Goal: Task Accomplishment & Management: Use online tool/utility

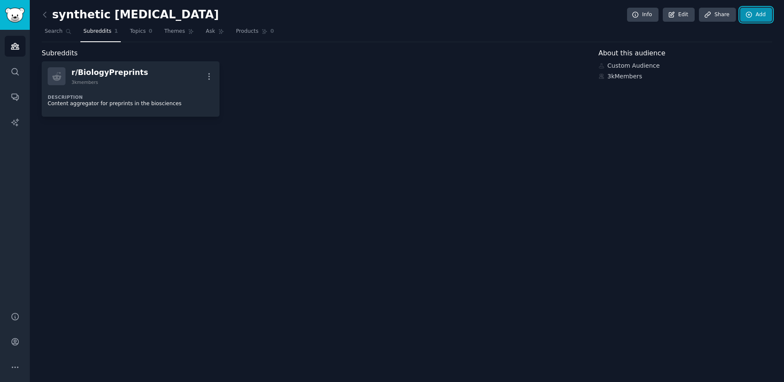
click at [758, 11] on link "Add" at bounding box center [756, 15] width 32 height 14
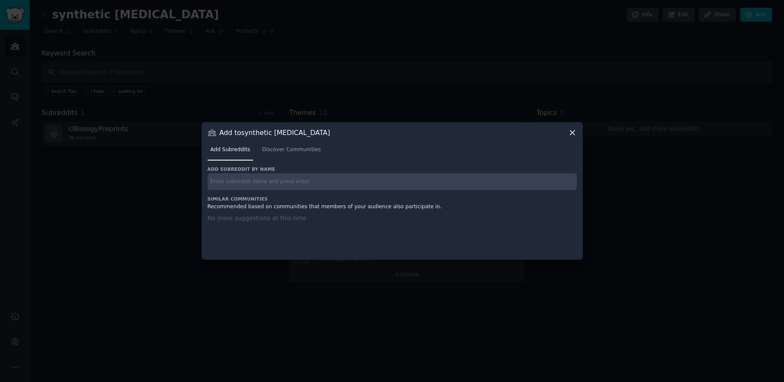
click at [316, 183] on input "text" at bounding box center [392, 181] width 369 height 17
paste input "ginkgo bioworks"
type input "ginkgo bioworks"
click at [573, 131] on icon at bounding box center [572, 132] width 5 height 5
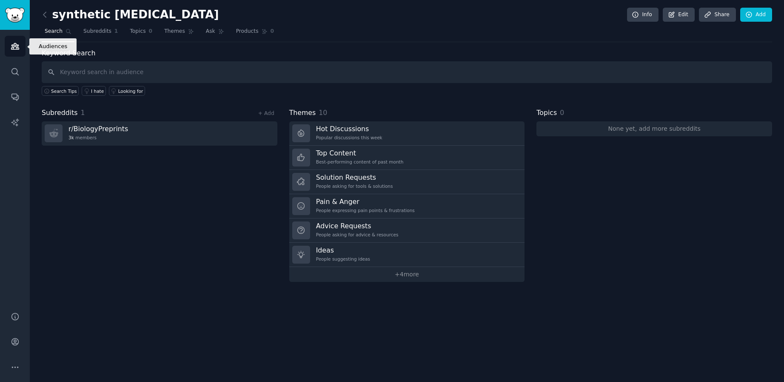
click at [16, 44] on icon "Sidebar" at bounding box center [15, 46] width 8 height 6
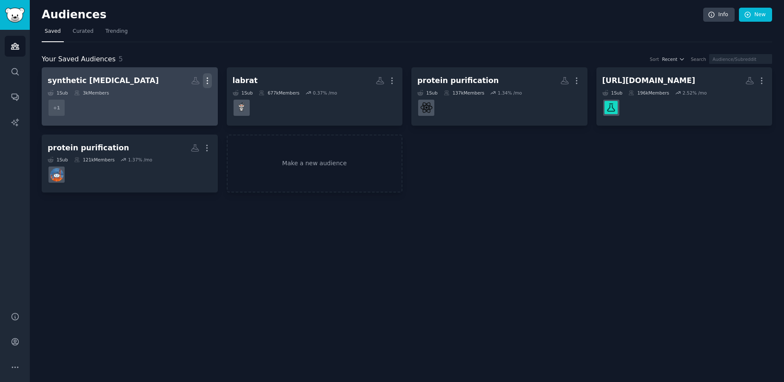
click at [210, 80] on icon "button" at bounding box center [207, 80] width 9 height 9
click at [181, 102] on p "Delete" at bounding box center [184, 98] width 20 height 9
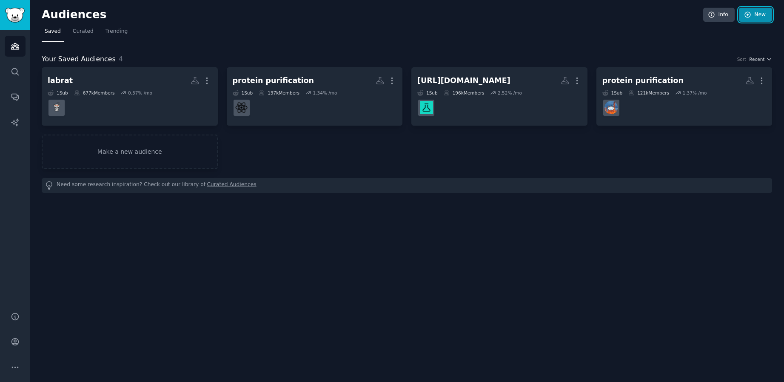
click at [750, 16] on icon at bounding box center [748, 15] width 6 height 6
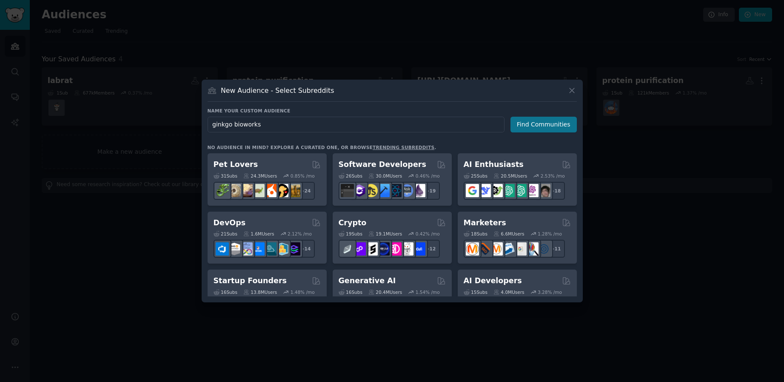
type input "ginkgo bioworks"
click at [542, 126] on button "Find Communities" at bounding box center [543, 125] width 66 height 16
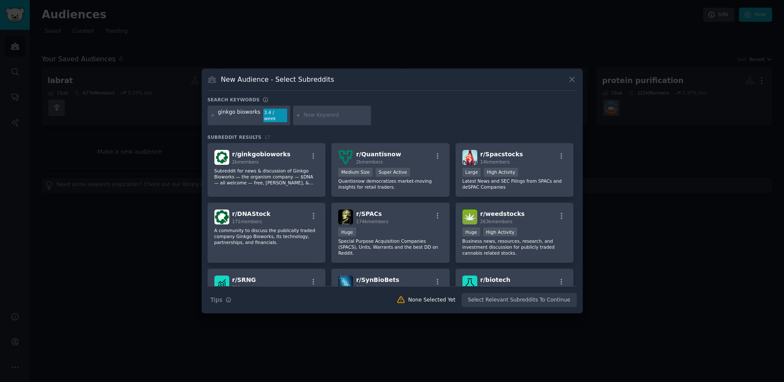
click at [613, 47] on div at bounding box center [392, 191] width 784 height 382
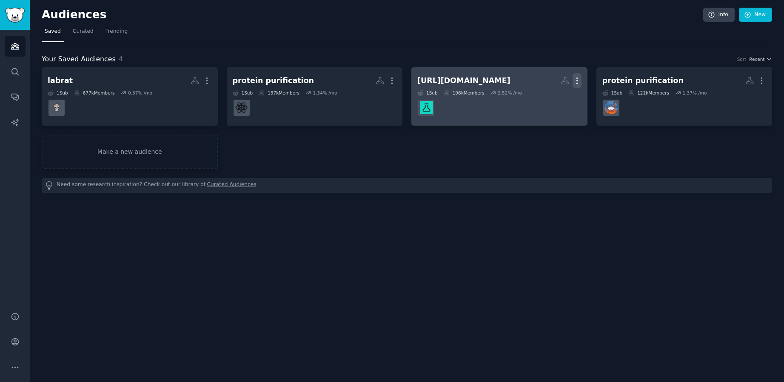
click at [579, 81] on icon "button" at bounding box center [577, 80] width 9 height 9
click at [548, 100] on p "Delete" at bounding box center [554, 98] width 20 height 9
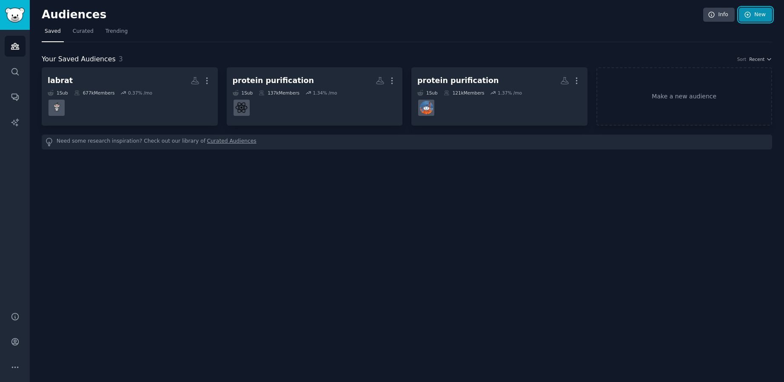
click at [757, 20] on link "New" at bounding box center [755, 15] width 33 height 14
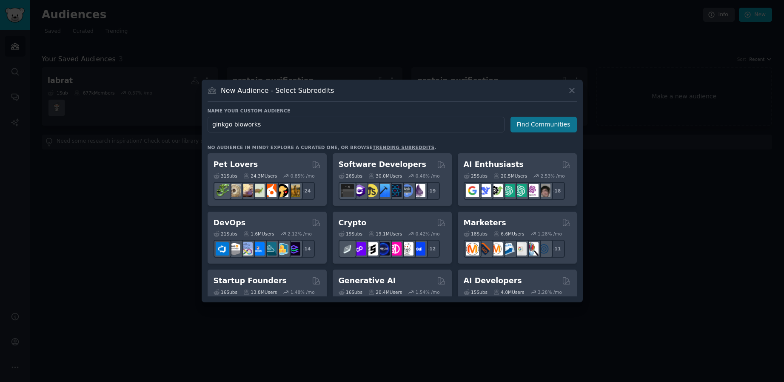
type input "ginkgo bioworks"
click at [527, 130] on button "Find Communities" at bounding box center [543, 125] width 66 height 16
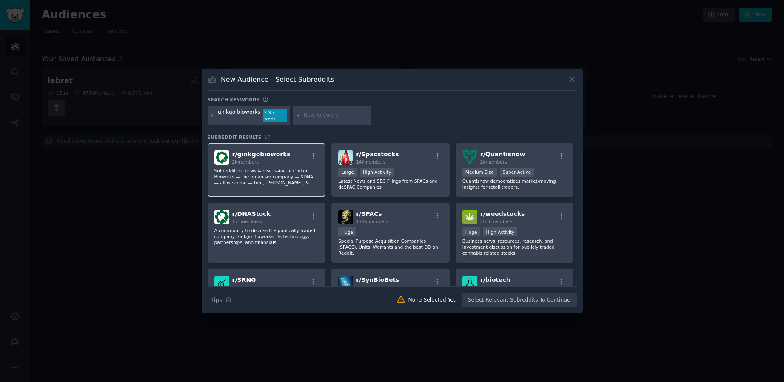
click at [270, 168] on p "Subreddit for news & discussion of Ginkgo Bioworks — the organism company — $DN…" at bounding box center [266, 177] width 105 height 18
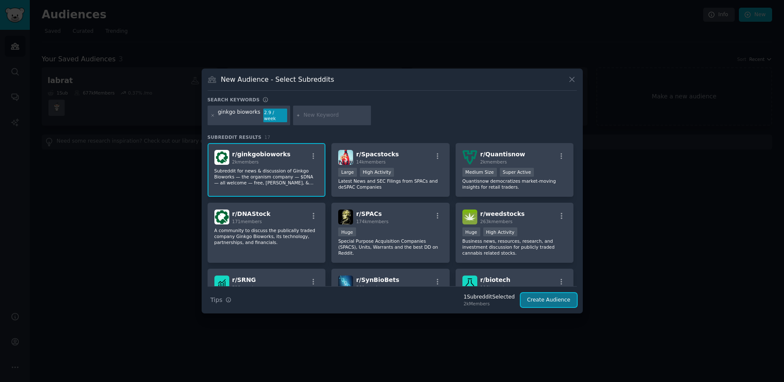
click at [542, 298] on button "Create Audience" at bounding box center [549, 300] width 56 height 14
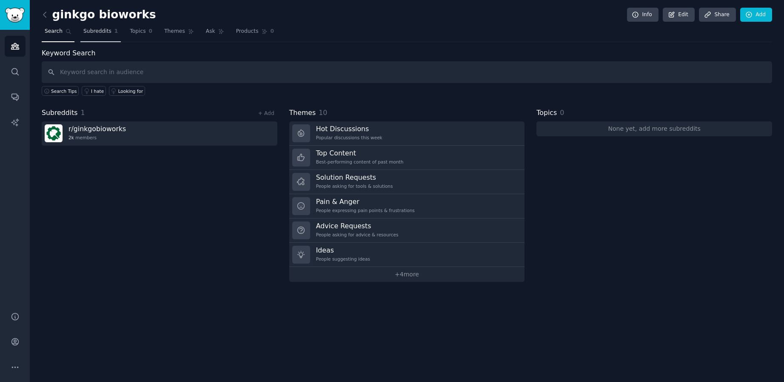
click at [98, 34] on span "Subreddits" at bounding box center [97, 32] width 28 height 8
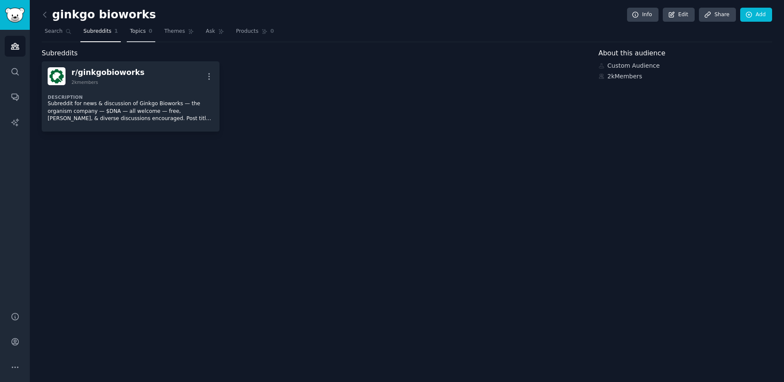
click at [130, 31] on span "Topics" at bounding box center [138, 32] width 16 height 8
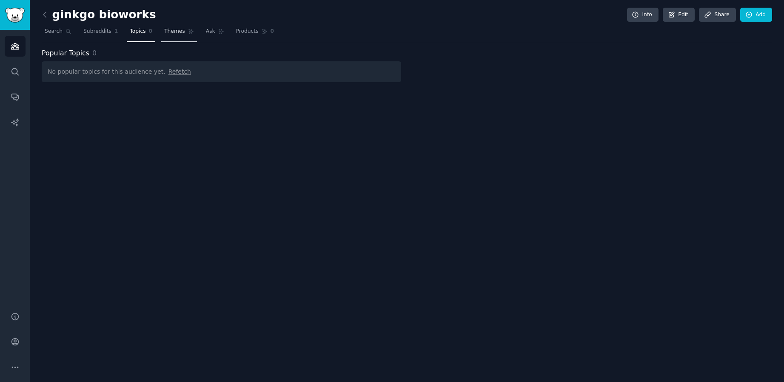
click at [178, 34] on span "Themes" at bounding box center [174, 32] width 21 height 8
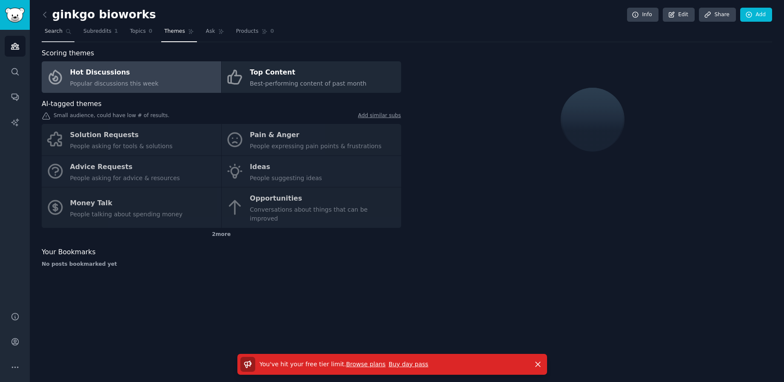
click at [59, 32] on span "Search" at bounding box center [54, 32] width 18 height 8
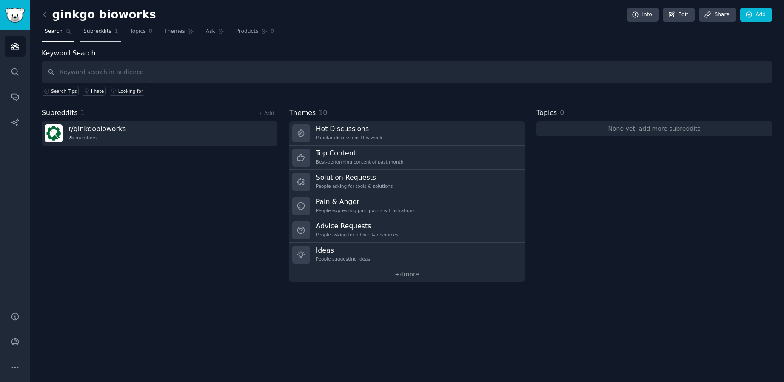
click at [95, 32] on span "Subreddits" at bounding box center [97, 32] width 28 height 8
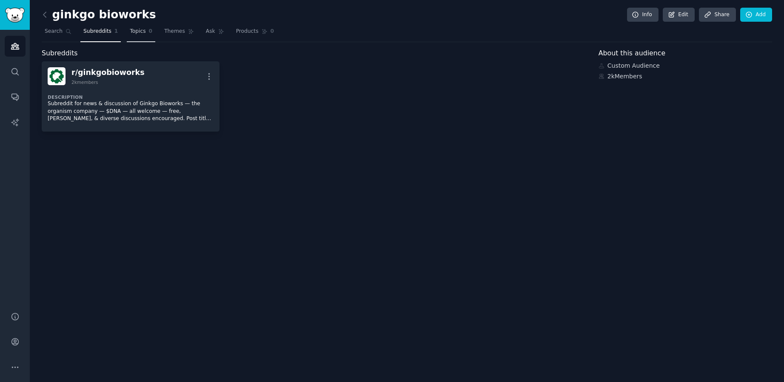
click at [151, 34] on link "Topics 0" at bounding box center [141, 33] width 29 height 17
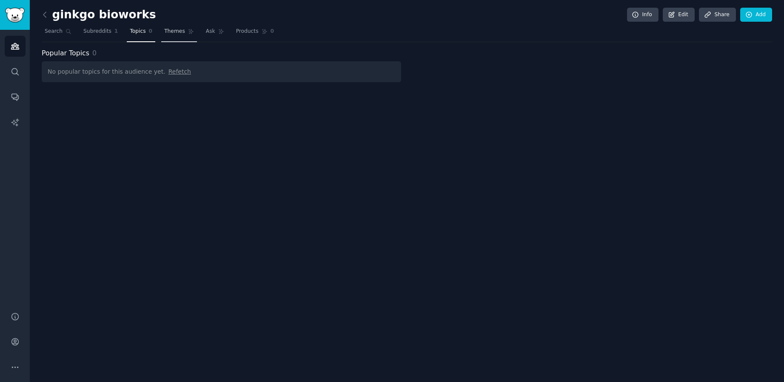
click at [181, 34] on span "Themes" at bounding box center [174, 32] width 21 height 8
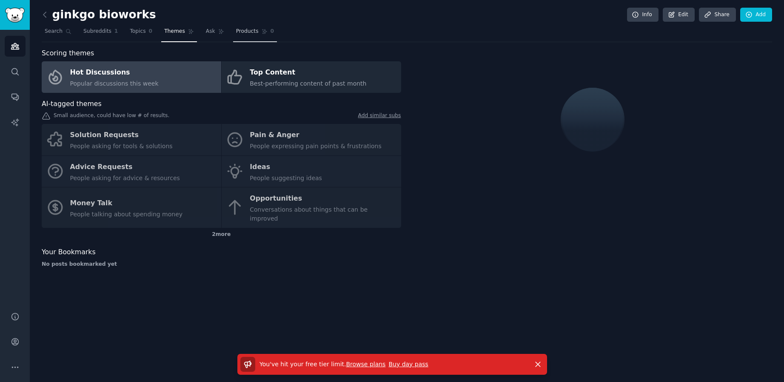
click at [253, 28] on span "Products" at bounding box center [247, 32] width 23 height 8
